Goal: Browse casually: Explore the website without a specific task or goal

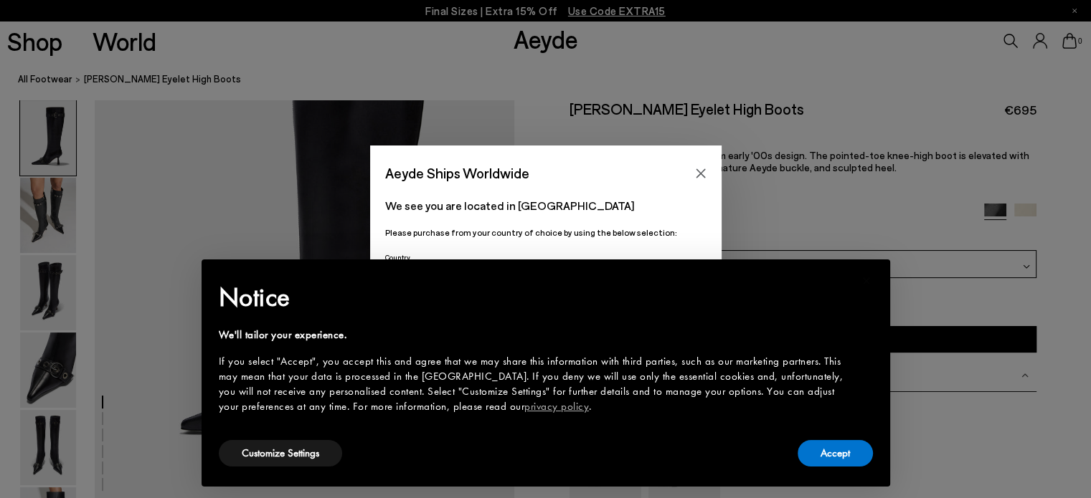
scroll to position [143, 0]
click at [835, 444] on button "Accept" at bounding box center [834, 453] width 75 height 27
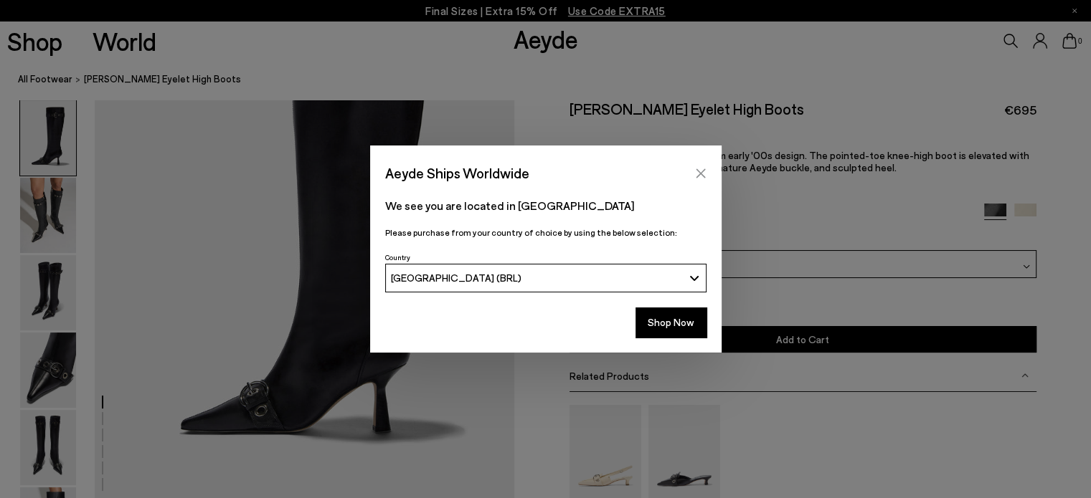
click at [700, 166] on button "Close" at bounding box center [701, 174] width 22 height 22
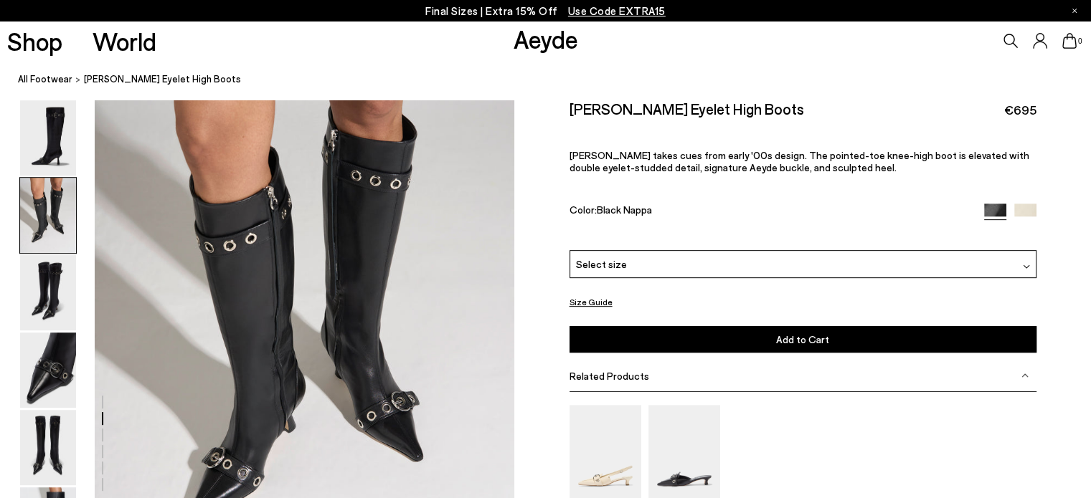
scroll to position [574, 0]
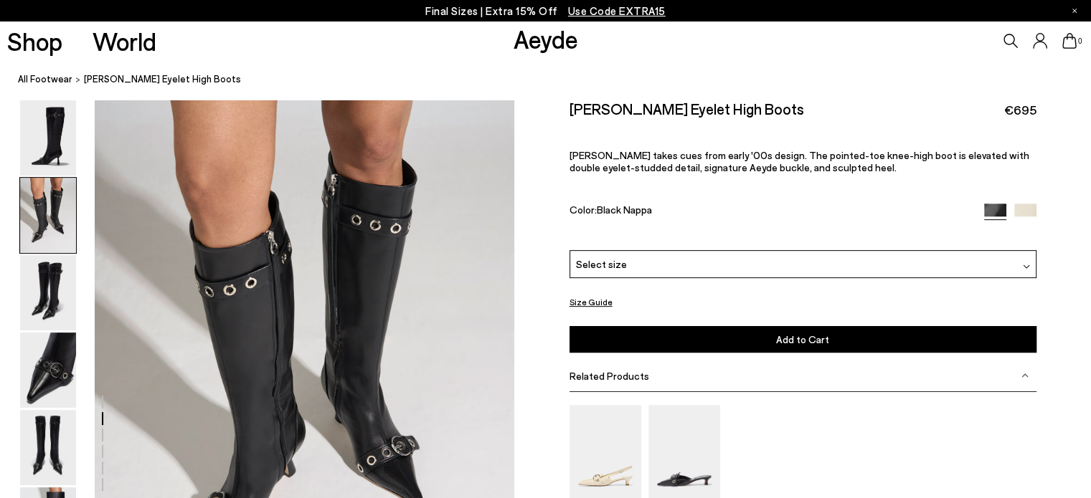
click at [542, 44] on link "Aeyde" at bounding box center [545, 39] width 65 height 30
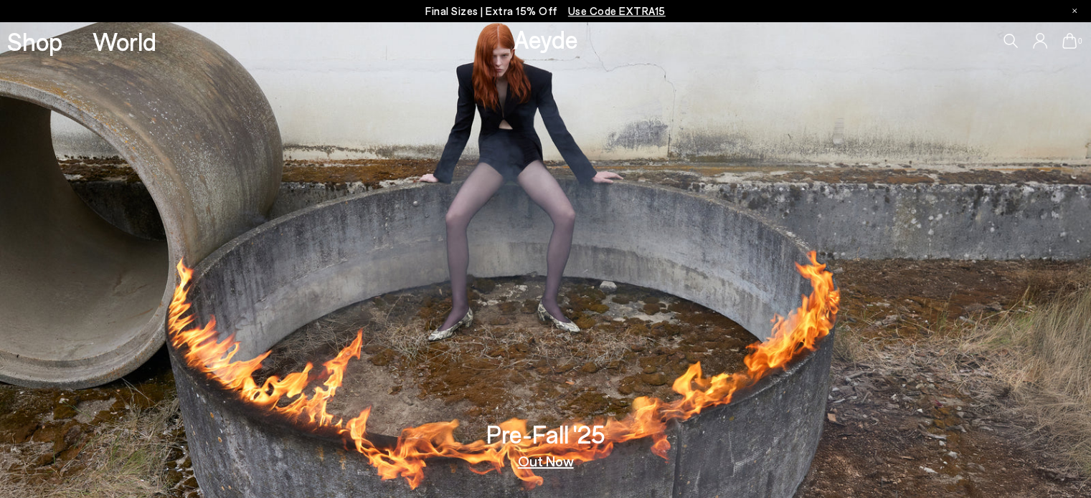
click at [556, 447] on h3 "Pre-Fall '25" at bounding box center [545, 434] width 119 height 25
click at [546, 466] on link "Out Now" at bounding box center [546, 461] width 56 height 14
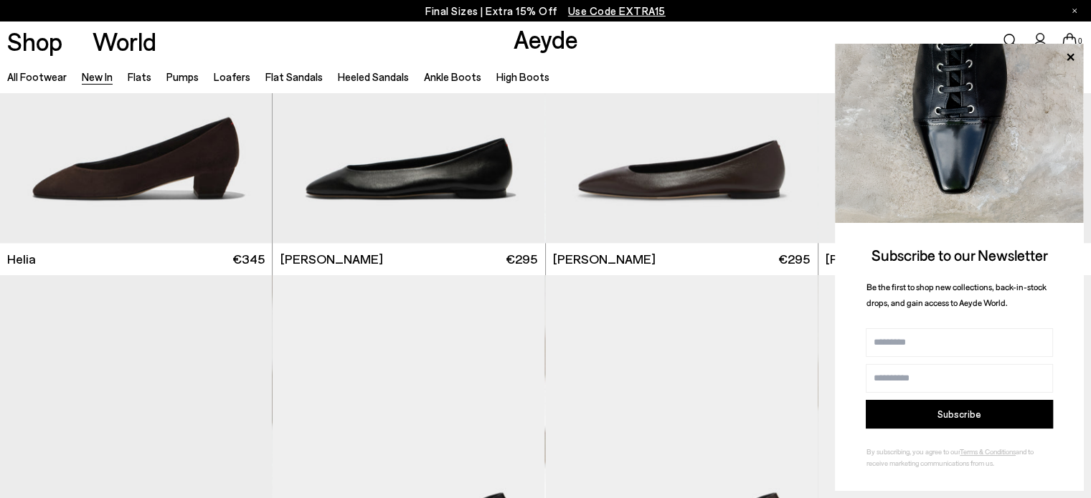
scroll to position [1649, 0]
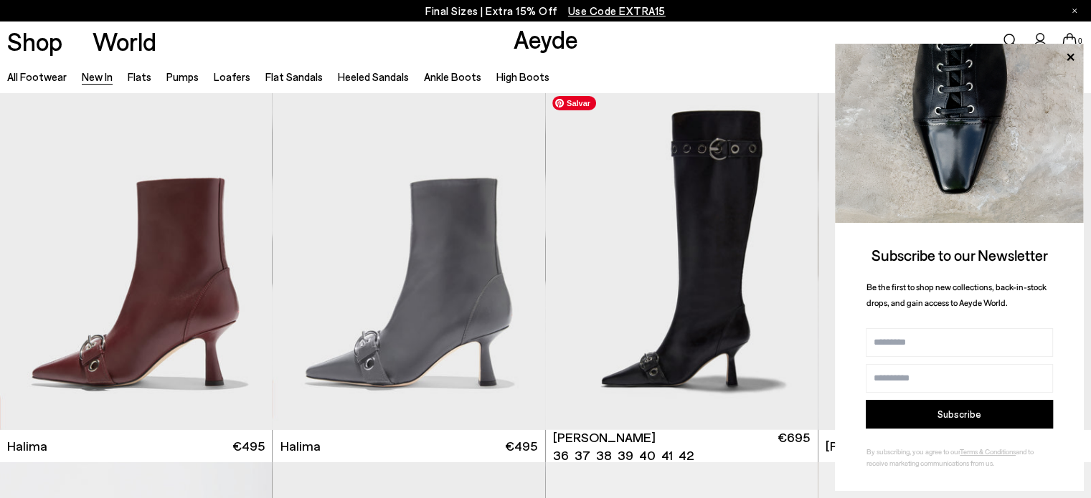
scroll to position [4876, 0]
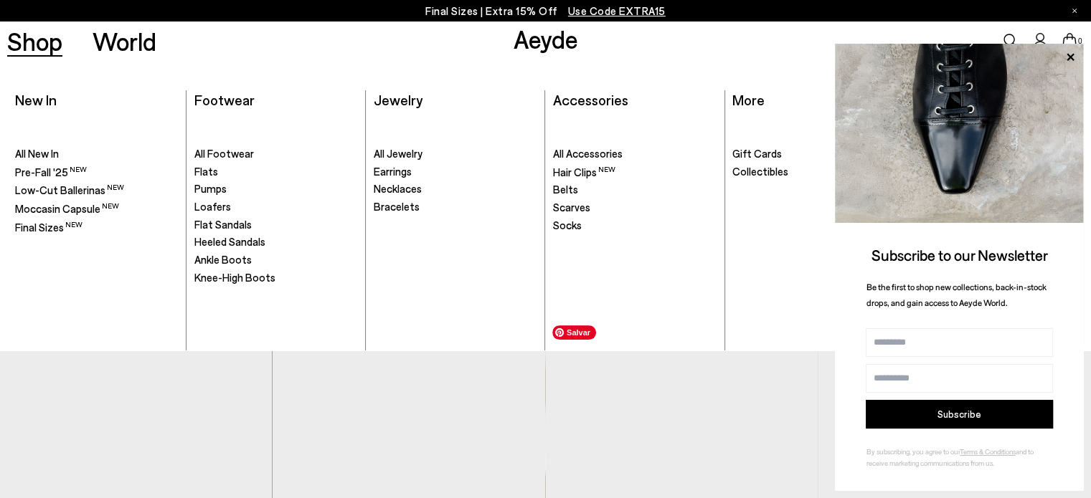
scroll to position [6310, 0]
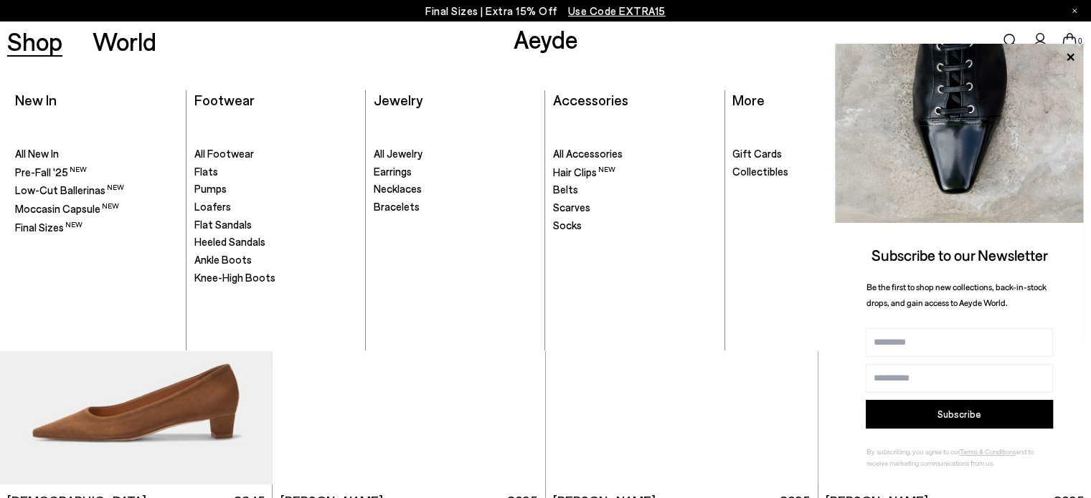
drag, startPoint x: 533, startPoint y: 47, endPoint x: 677, endPoint y: 57, distance: 143.8
click at [533, 47] on link "Aeyde" at bounding box center [545, 39] width 65 height 30
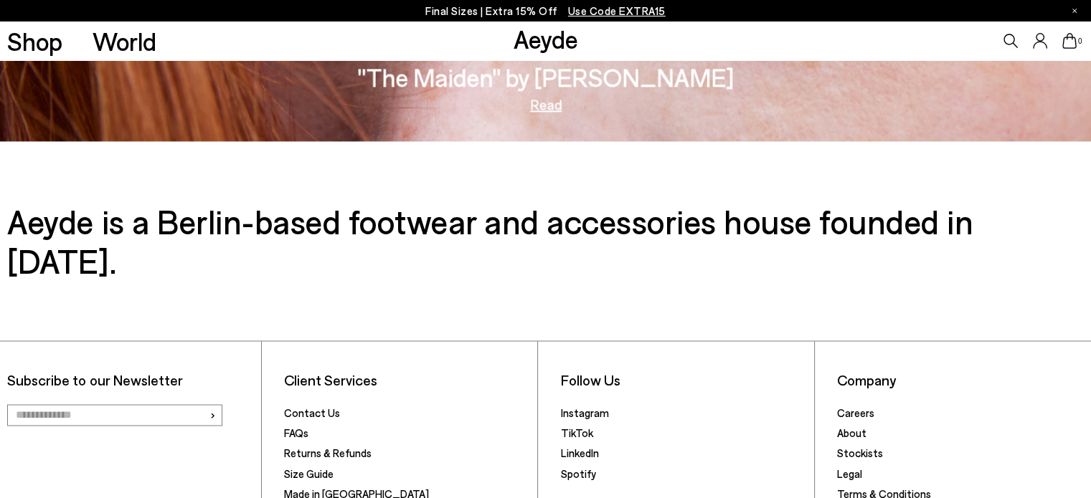
scroll to position [2360, 0]
